Goal: Task Accomplishment & Management: Manage account settings

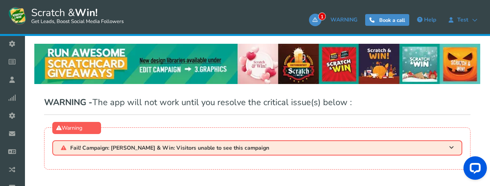
scroll to position [46, 0]
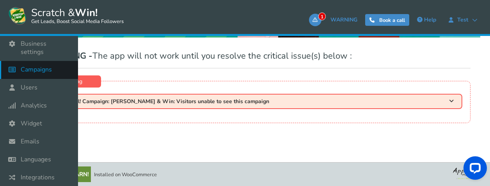
click at [36, 66] on span "Campaigns" at bounding box center [36, 70] width 31 height 8
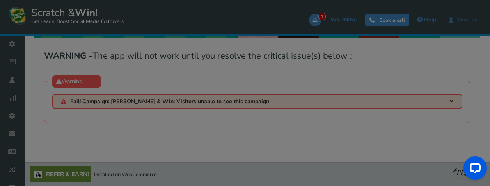
select select "21102"
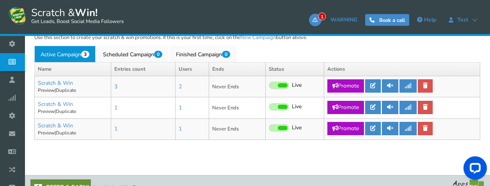
scroll to position [246, 0]
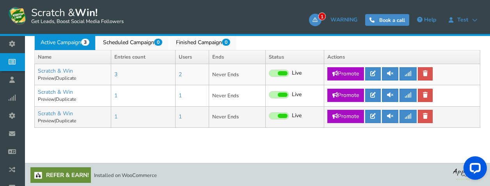
click at [66, 108] on td "Scratch & Win Add a prize Preview | Duplicate" at bounding box center [73, 116] width 77 height 21
click at [66, 110] on link "Scratch & Win" at bounding box center [55, 113] width 35 height 7
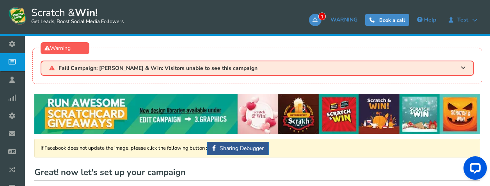
type input "Scratch & Win"
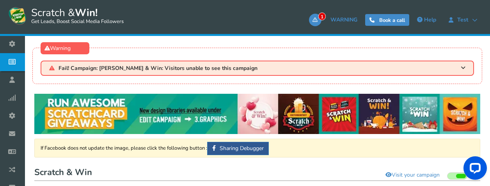
scroll to position [156, 0]
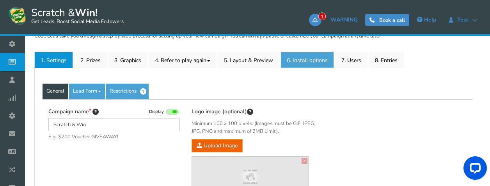
click at [308, 59] on link "6. Install options New" at bounding box center [307, 60] width 53 height 16
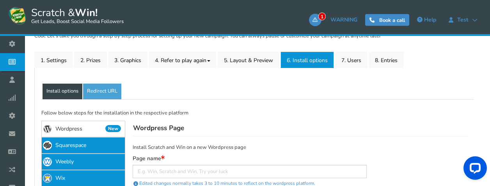
scroll to position [234, 0]
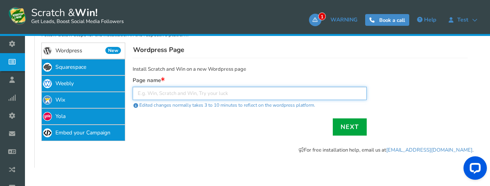
click at [246, 93] on input "text" at bounding box center [250, 93] width 234 height 13
type input "abc"
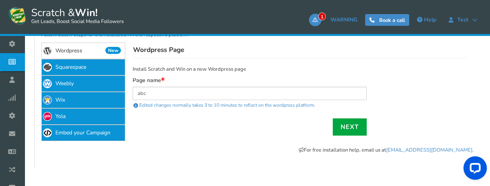
drag, startPoint x: 349, startPoint y: 129, endPoint x: 385, endPoint y: 109, distance: 40.4
click at [349, 129] on link "Next" at bounding box center [350, 126] width 34 height 17
click at [356, 126] on link "Next" at bounding box center [350, 126] width 34 height 17
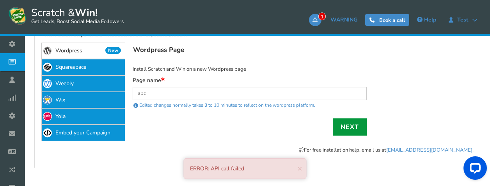
click at [359, 123] on link "Next" at bounding box center [350, 126] width 34 height 17
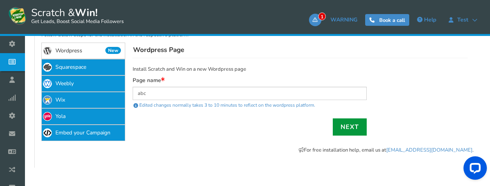
click at [344, 127] on link "Next" at bounding box center [350, 126] width 34 height 17
click at [352, 122] on link "Next" at bounding box center [350, 126] width 34 height 17
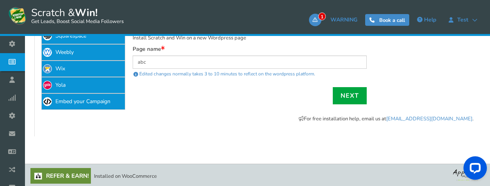
scroll to position [191, 0]
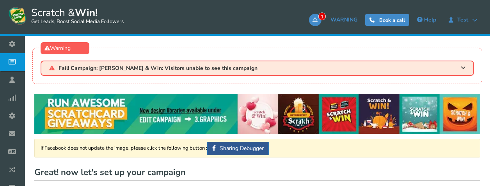
type input "Scratch & Win"
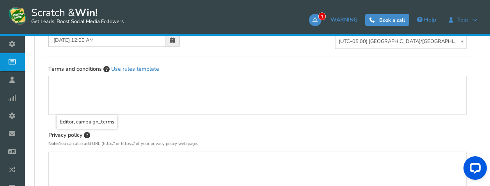
scroll to position [113, 0]
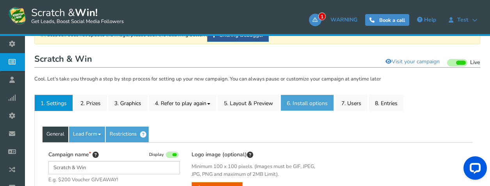
click at [312, 105] on link "6. Install options New" at bounding box center [307, 102] width 53 height 16
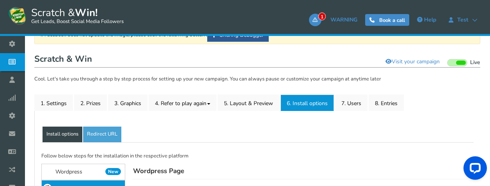
scroll to position [265, 0]
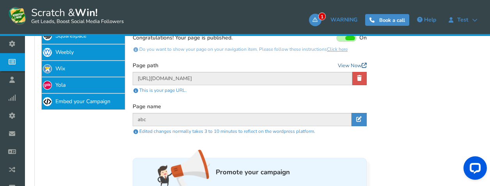
click at [347, 64] on link "View Now" at bounding box center [352, 66] width 29 height 8
click at [361, 79] on link at bounding box center [360, 78] width 14 height 13
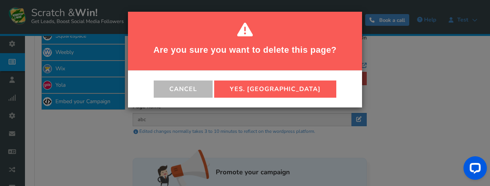
click at [297, 89] on button "Yes. Delete" at bounding box center [275, 88] width 122 height 17
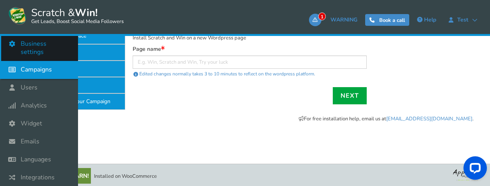
click at [15, 59] on link "Business settings" at bounding box center [39, 48] width 78 height 26
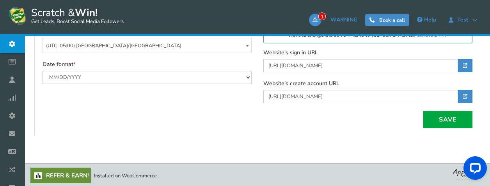
scroll to position [191, 0]
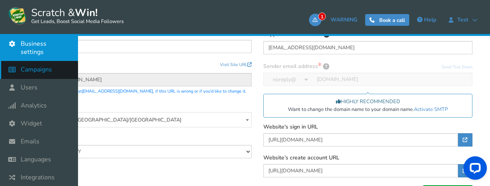
click at [20, 64] on icon at bounding box center [14, 69] width 15 height 17
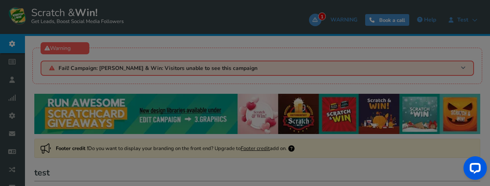
select select "21102"
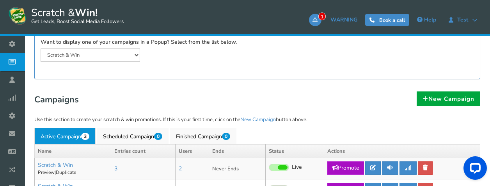
scroll to position [230, 0]
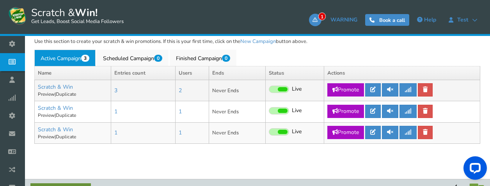
click at [346, 90] on link "Promote" at bounding box center [346, 89] width 37 height 13
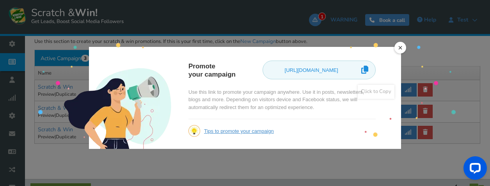
click at [363, 71] on icon at bounding box center [365, 69] width 7 height 14
click at [398, 48] on link "×" at bounding box center [401, 48] width 12 height 12
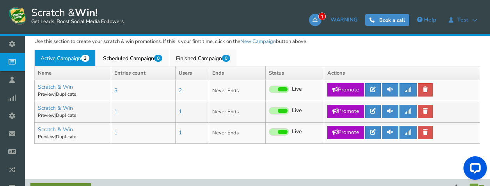
click at [360, 109] on link "Promote" at bounding box center [346, 111] width 37 height 13
type input "https://amze.me/hSSaQ"
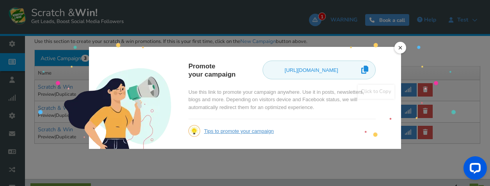
click at [368, 71] on icon at bounding box center [365, 69] width 7 height 14
click at [399, 48] on link "×" at bounding box center [401, 48] width 12 height 12
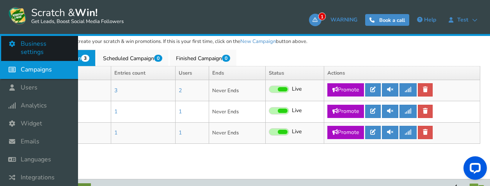
click at [19, 48] on icon at bounding box center [14, 43] width 15 height 17
